Goal: Transaction & Acquisition: Purchase product/service

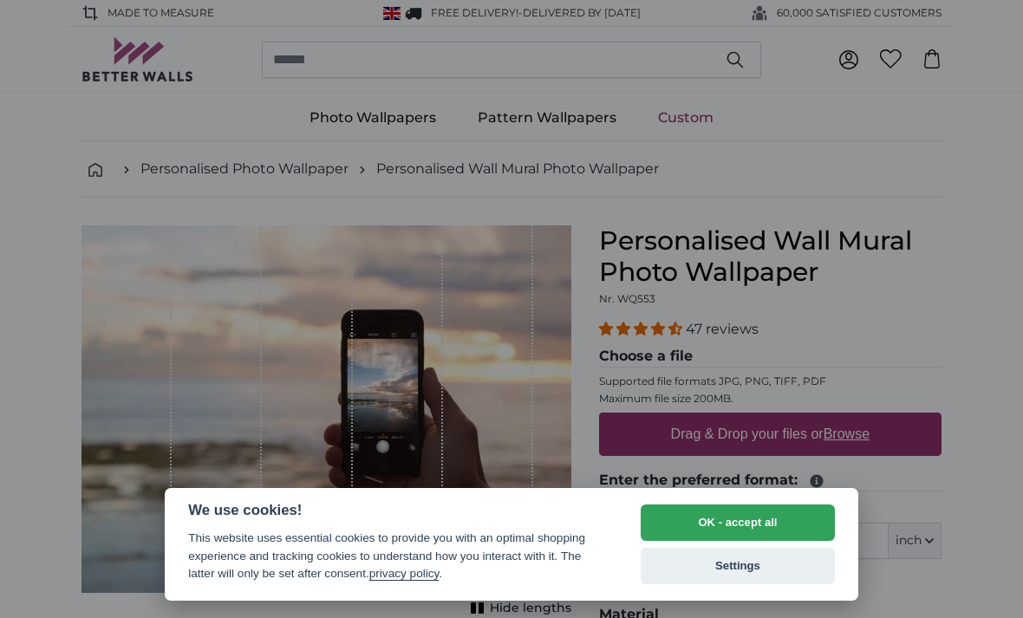
click at [737, 525] on button "OK - accept all" at bounding box center [738, 523] width 194 height 36
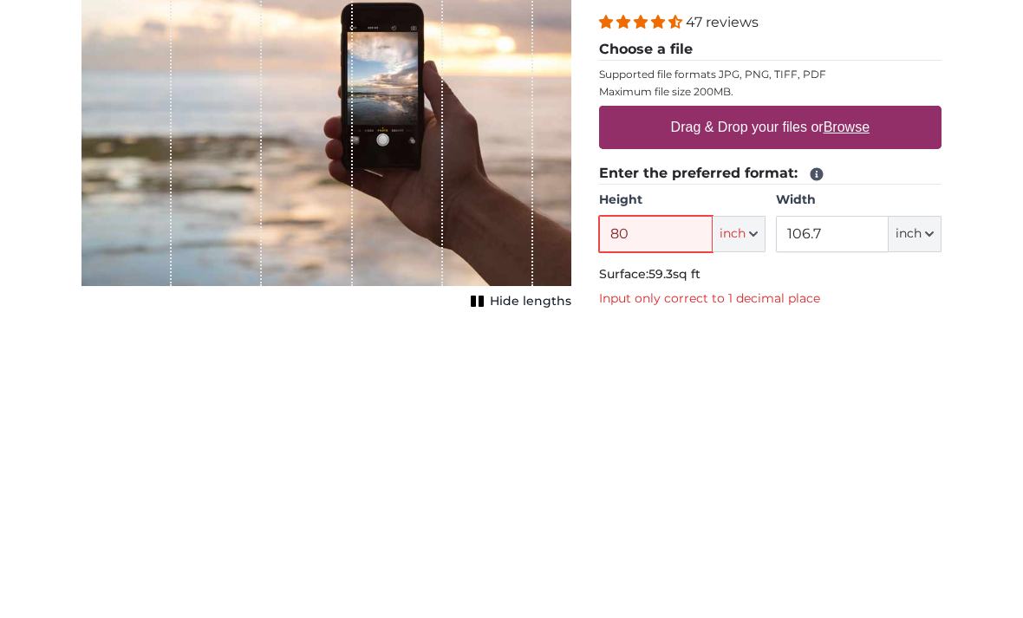
type input "8"
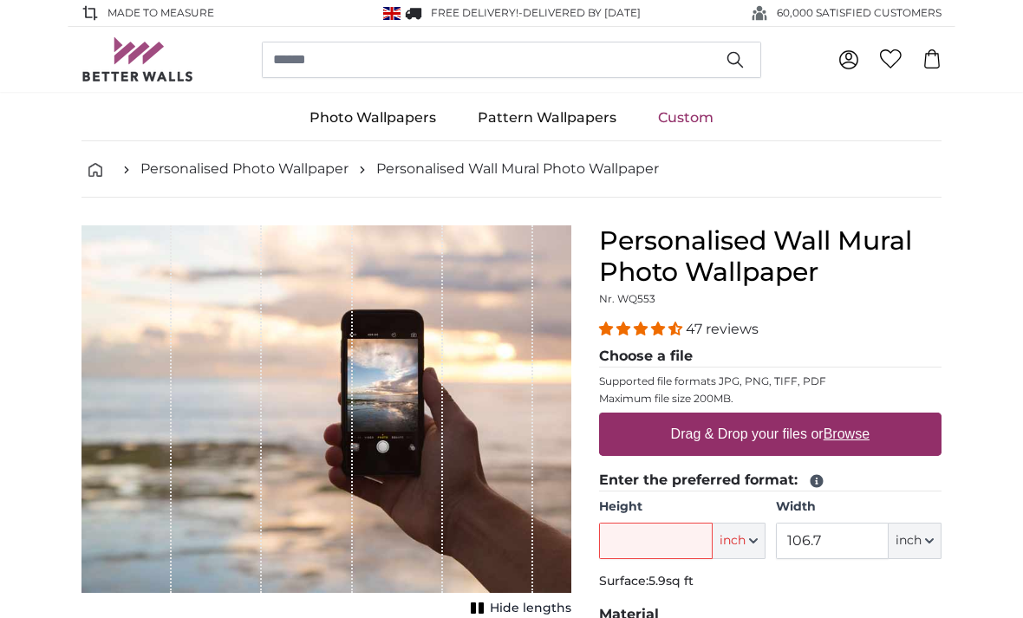
click at [690, 122] on link "Custom" at bounding box center [685, 117] width 97 height 45
click at [373, 114] on link "Photo Wallpapers" at bounding box center [373, 117] width 168 height 45
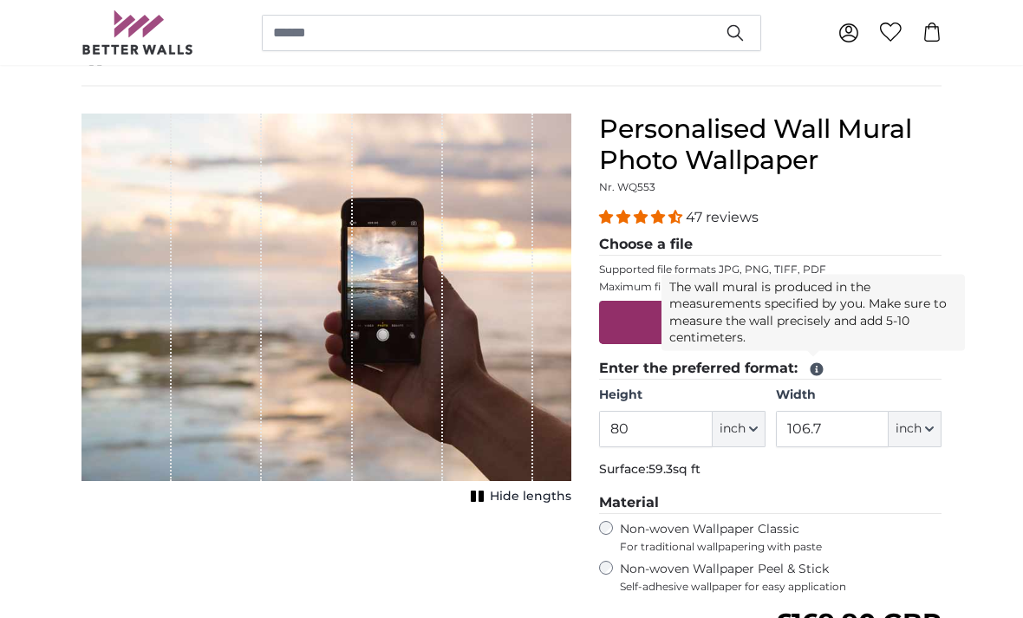
scroll to position [112, 0]
click at [817, 367] on icon at bounding box center [817, 369] width 13 height 13
click at [821, 370] on icon at bounding box center [817, 369] width 13 height 13
click at [819, 366] on icon at bounding box center [817, 369] width 13 height 13
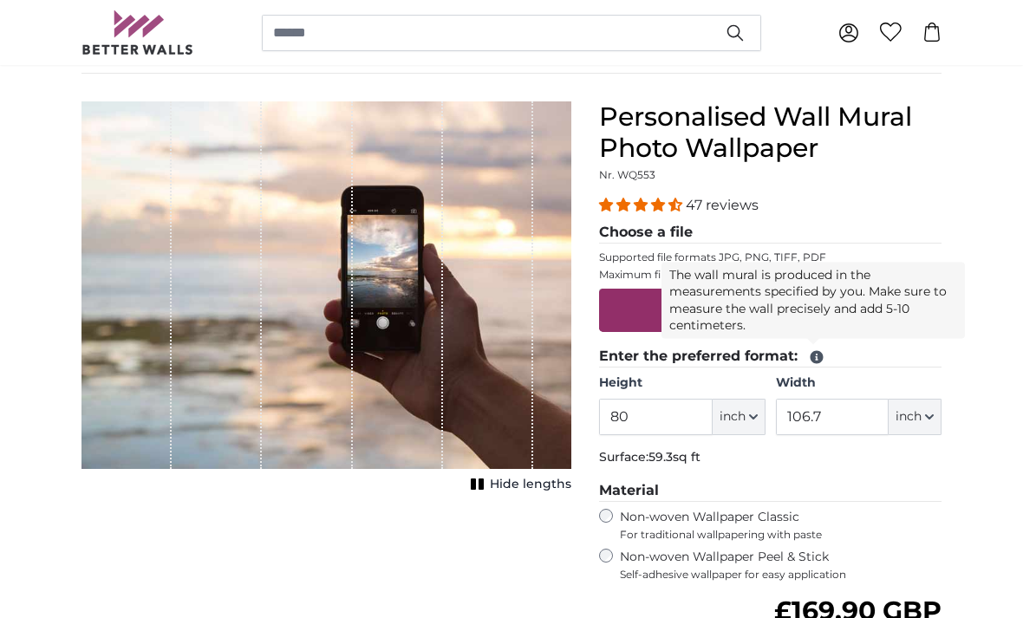
scroll to position [0, 0]
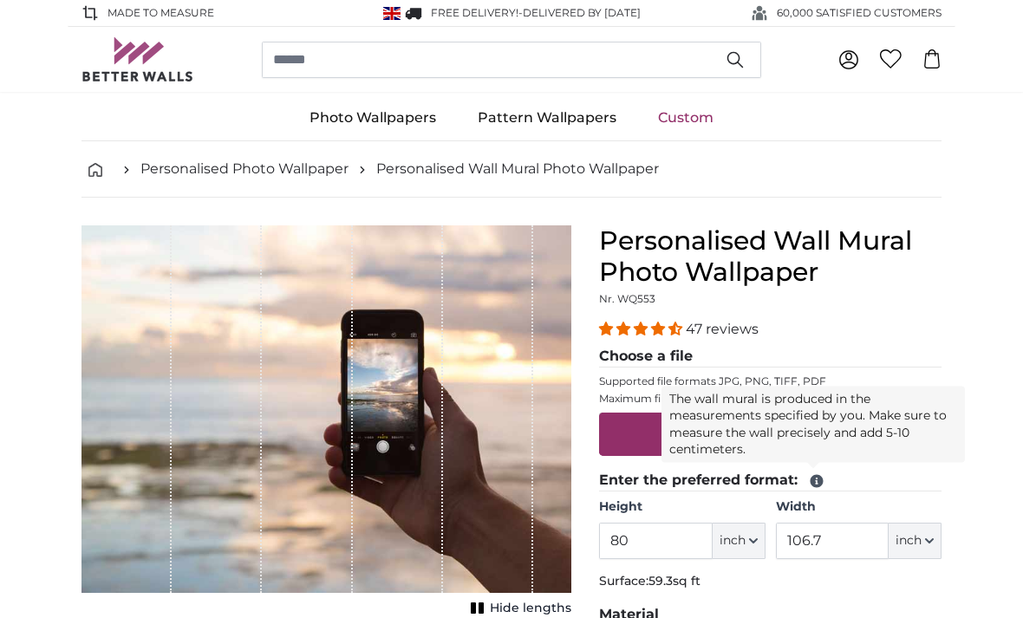
click at [747, 544] on button "inch" at bounding box center [739, 541] width 53 height 36
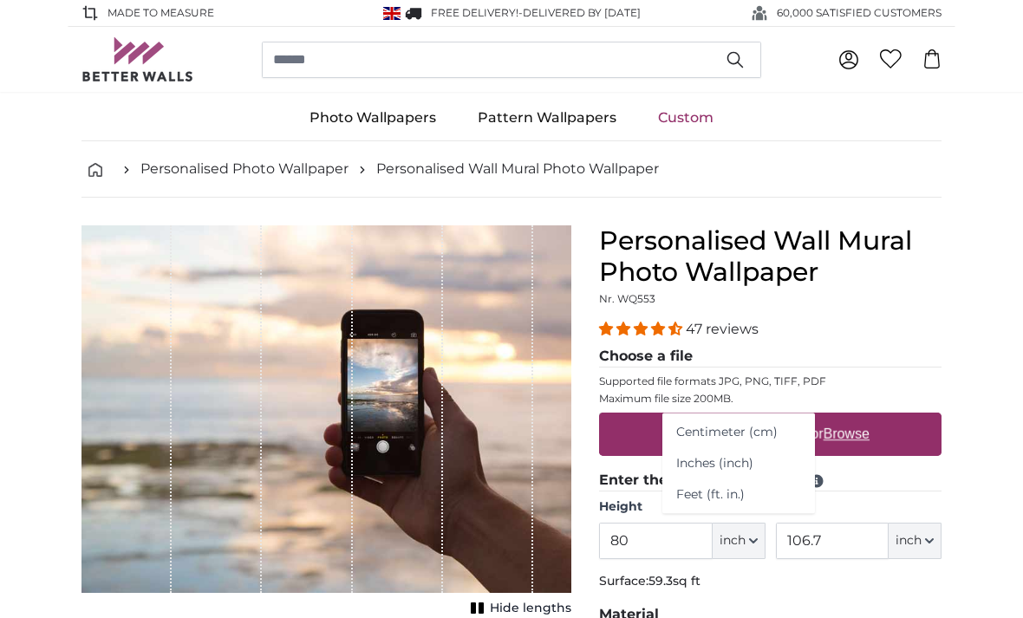
click at [725, 493] on link "Feet (ft. in.)" at bounding box center [738, 495] width 153 height 31
type input "6"
type input "*"
type input "8"
type input "****"
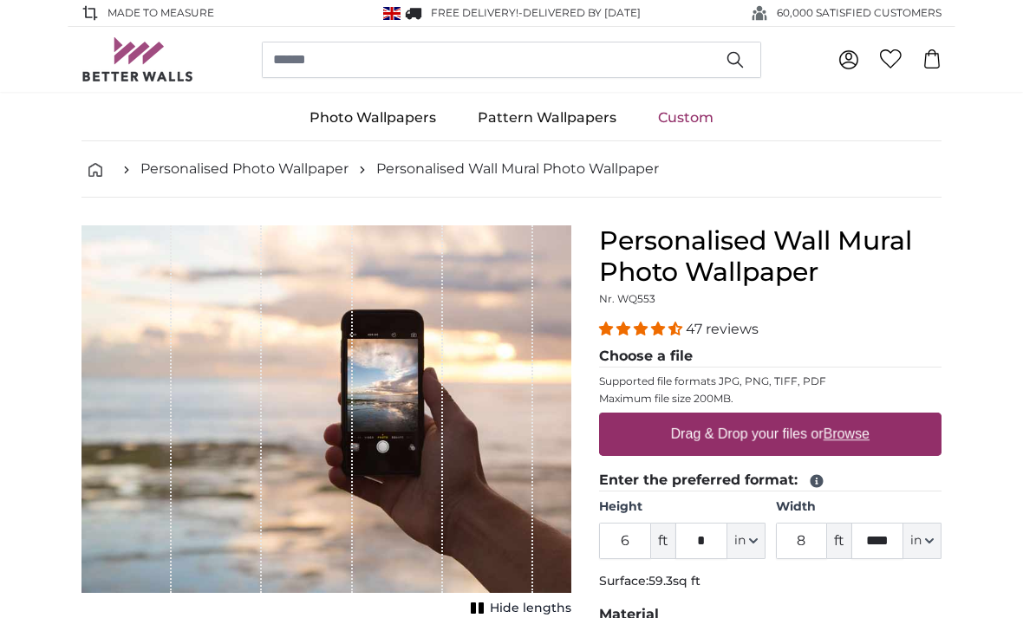
click at [745, 538] on span "in" at bounding box center [739, 540] width 11 height 17
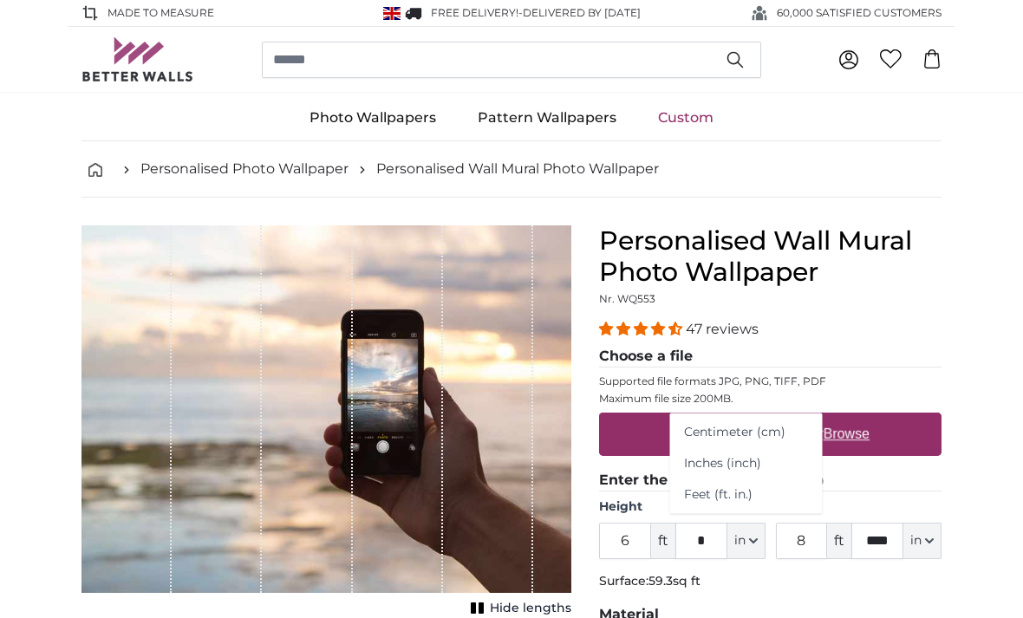
click at [918, 330] on div "47 reviews" at bounding box center [770, 329] width 343 height 20
